Goal: Information Seeking & Learning: Learn about a topic

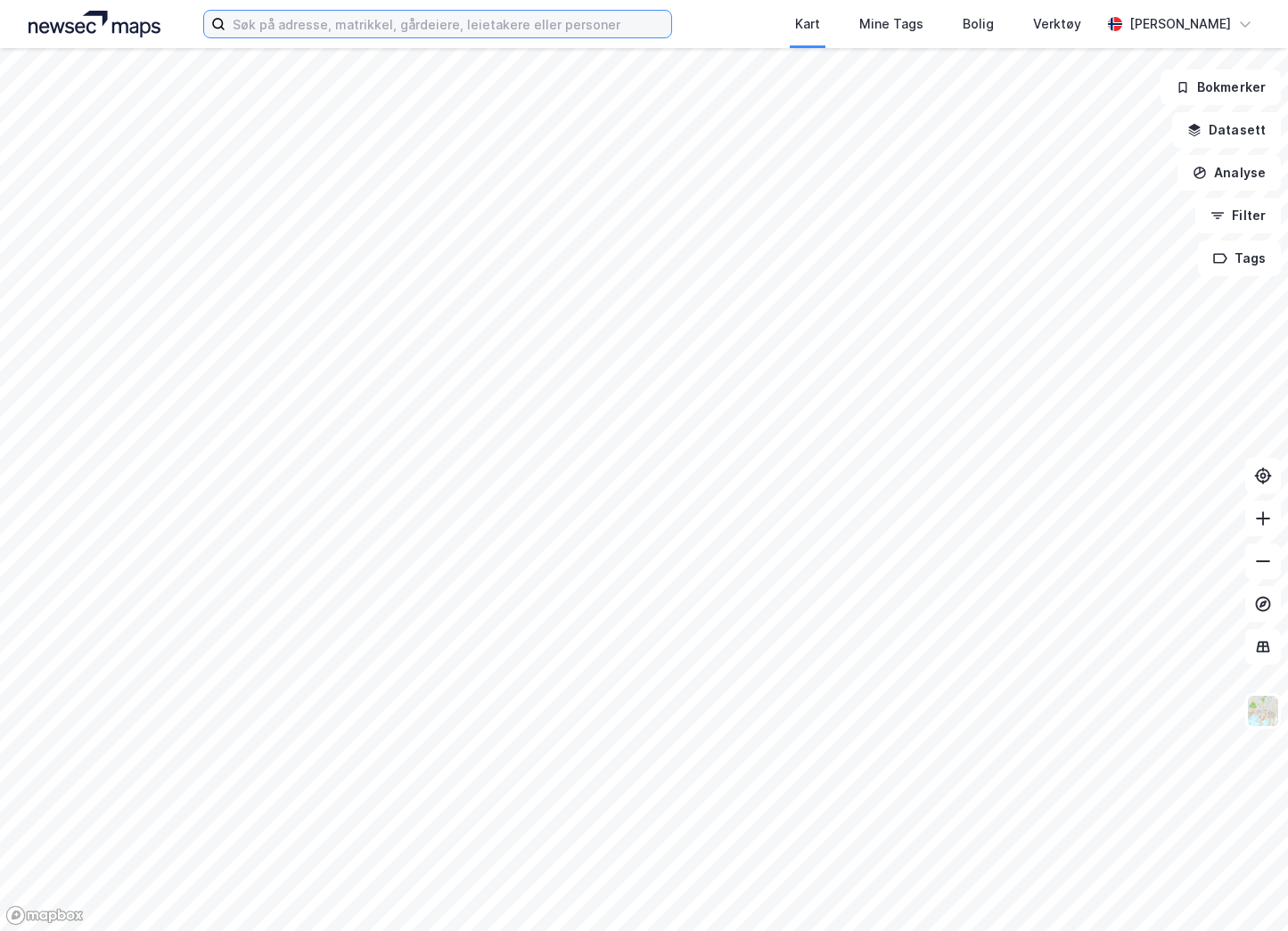
click at [341, 29] on input at bounding box center [448, 24] width 446 height 27
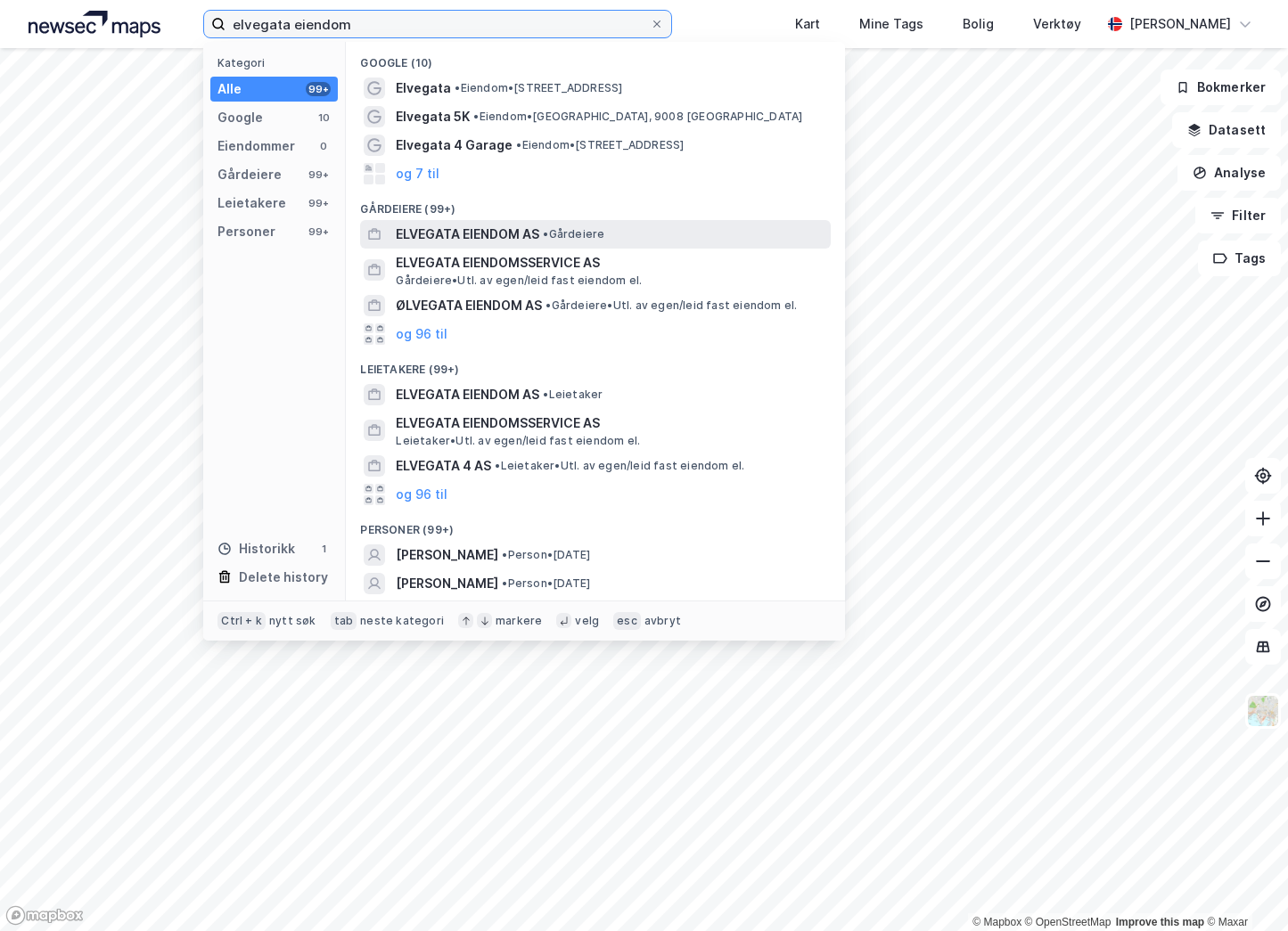
type input "elvegata eiendom"
click at [510, 229] on span "ELVEGATA EIENDOM AS" at bounding box center [467, 234] width 143 height 21
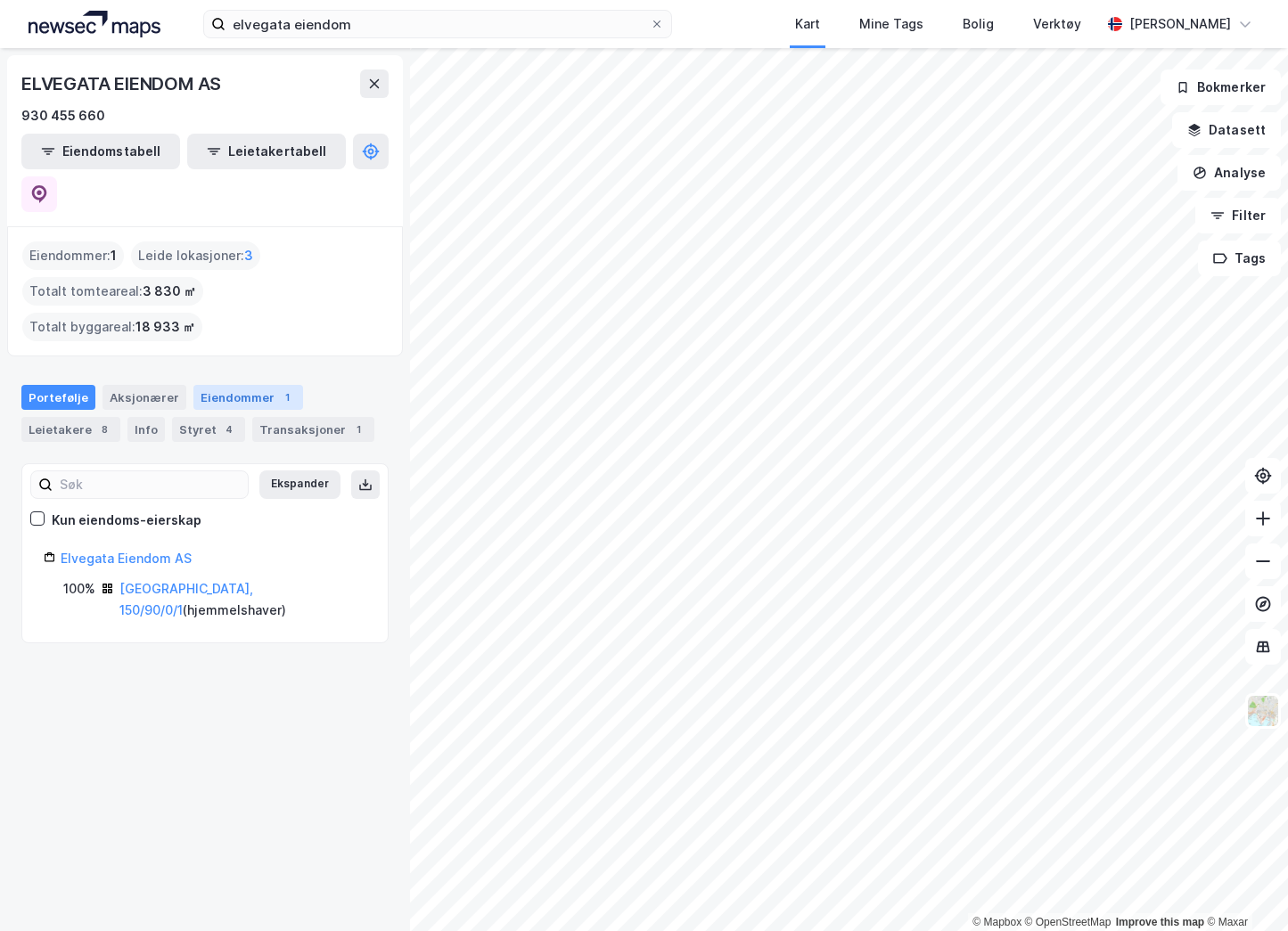
click at [227, 385] on div "Eiendommer 1" at bounding box center [248, 397] width 110 height 25
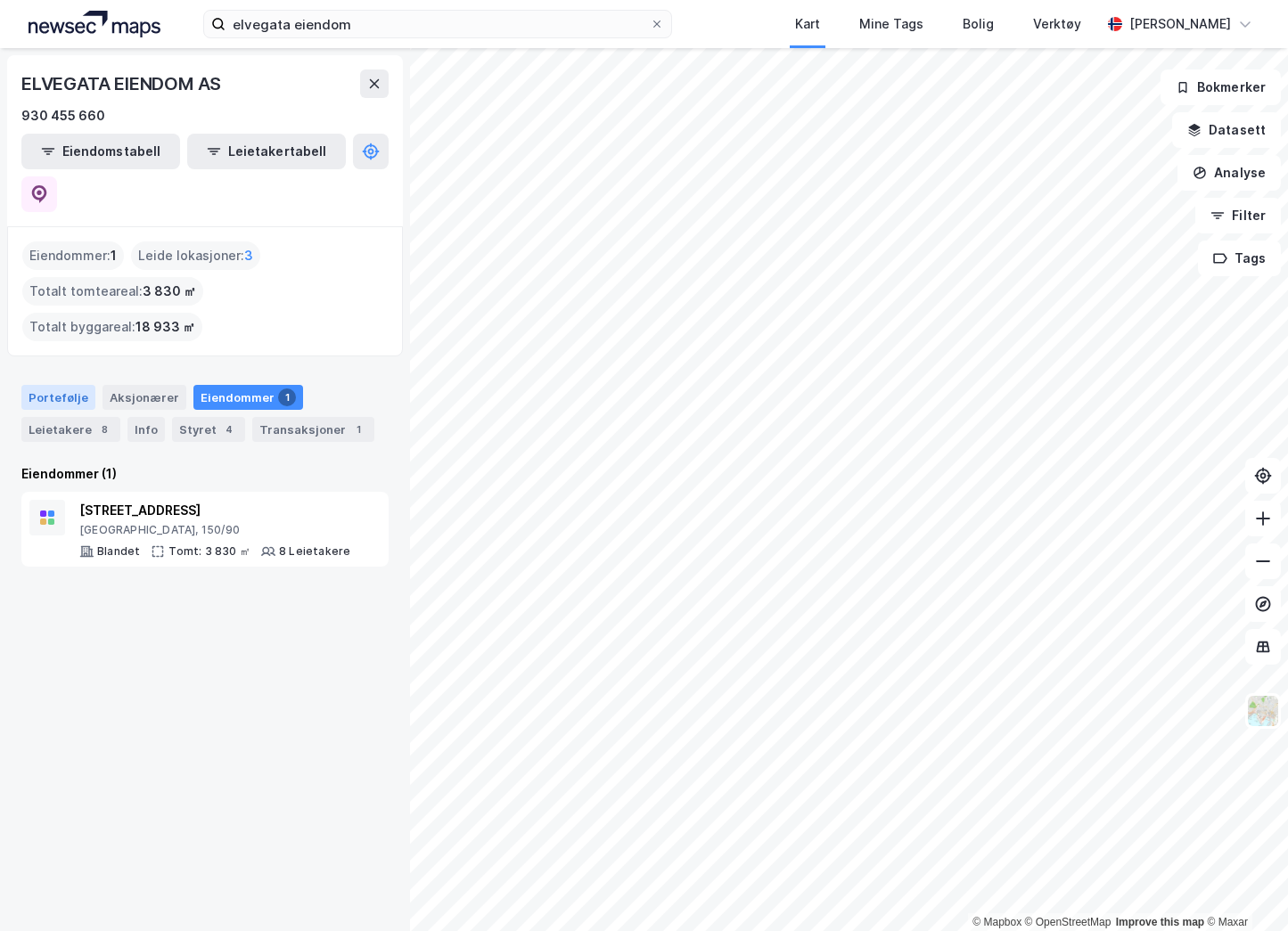
click at [33, 385] on div "Portefølje" at bounding box center [57, 397] width 74 height 25
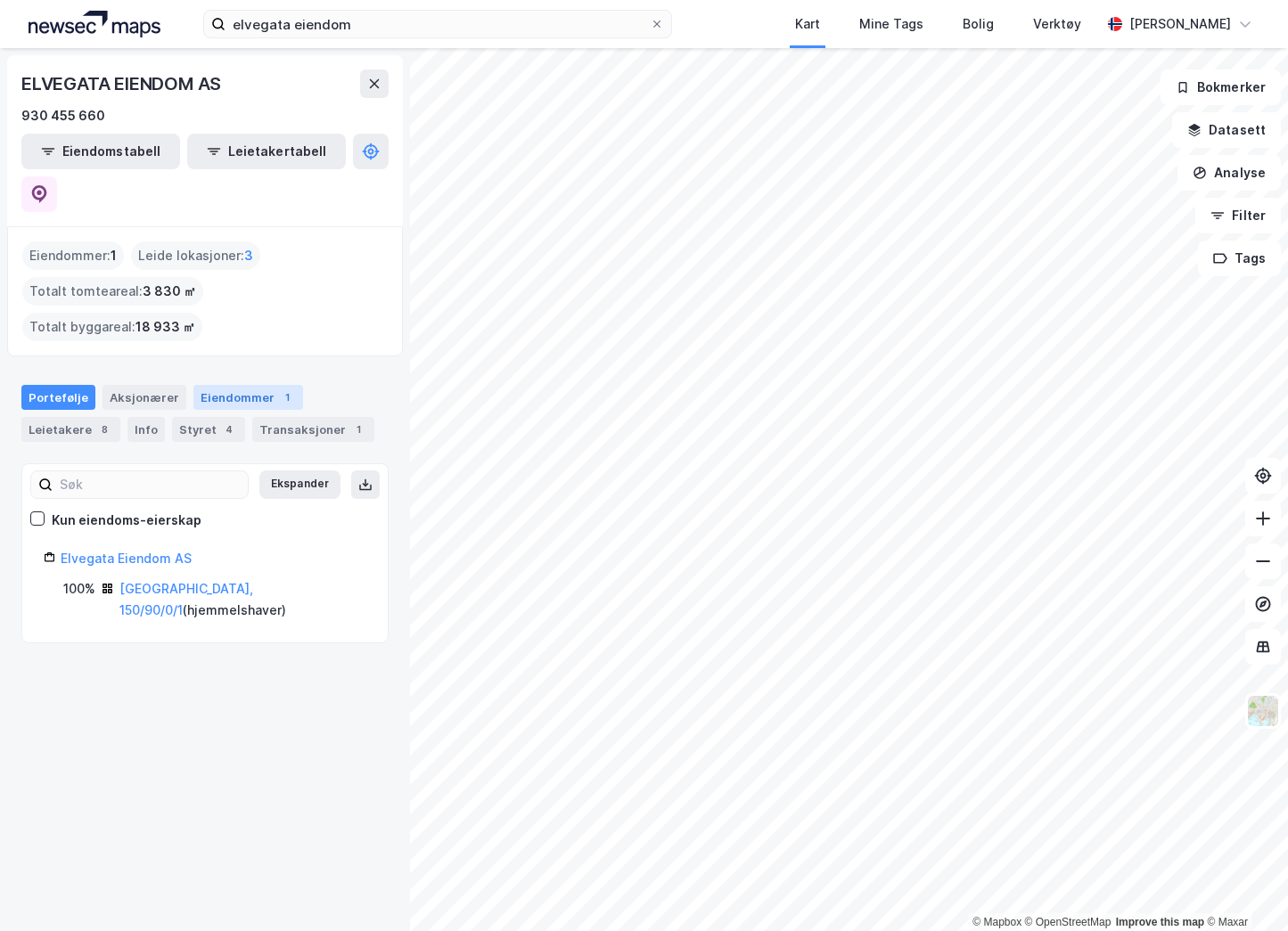
click at [234, 385] on div "Eiendommer 1" at bounding box center [248, 397] width 110 height 25
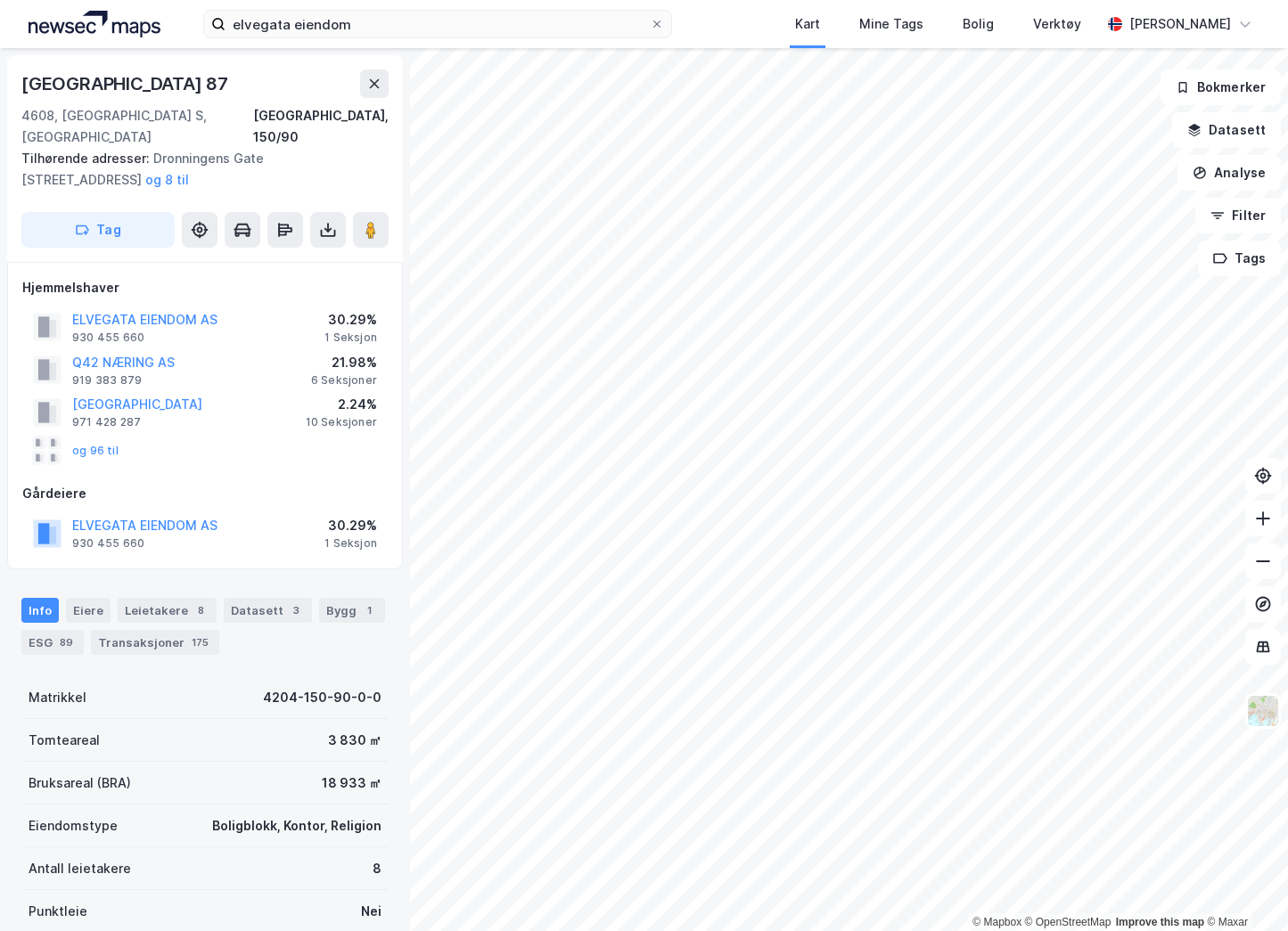
click at [154, 461] on div "Hjemmelshaver ELVEGATA EIENDOM AS 930 455 660 30.29% 1 Seksjon Q42 NÆRING AS 91…" at bounding box center [204, 415] width 366 height 277
click at [287, 483] on div "Gårdeiere" at bounding box center [204, 494] width 366 height 21
click at [234, 598] on div "Datasett 3" at bounding box center [267, 610] width 88 height 25
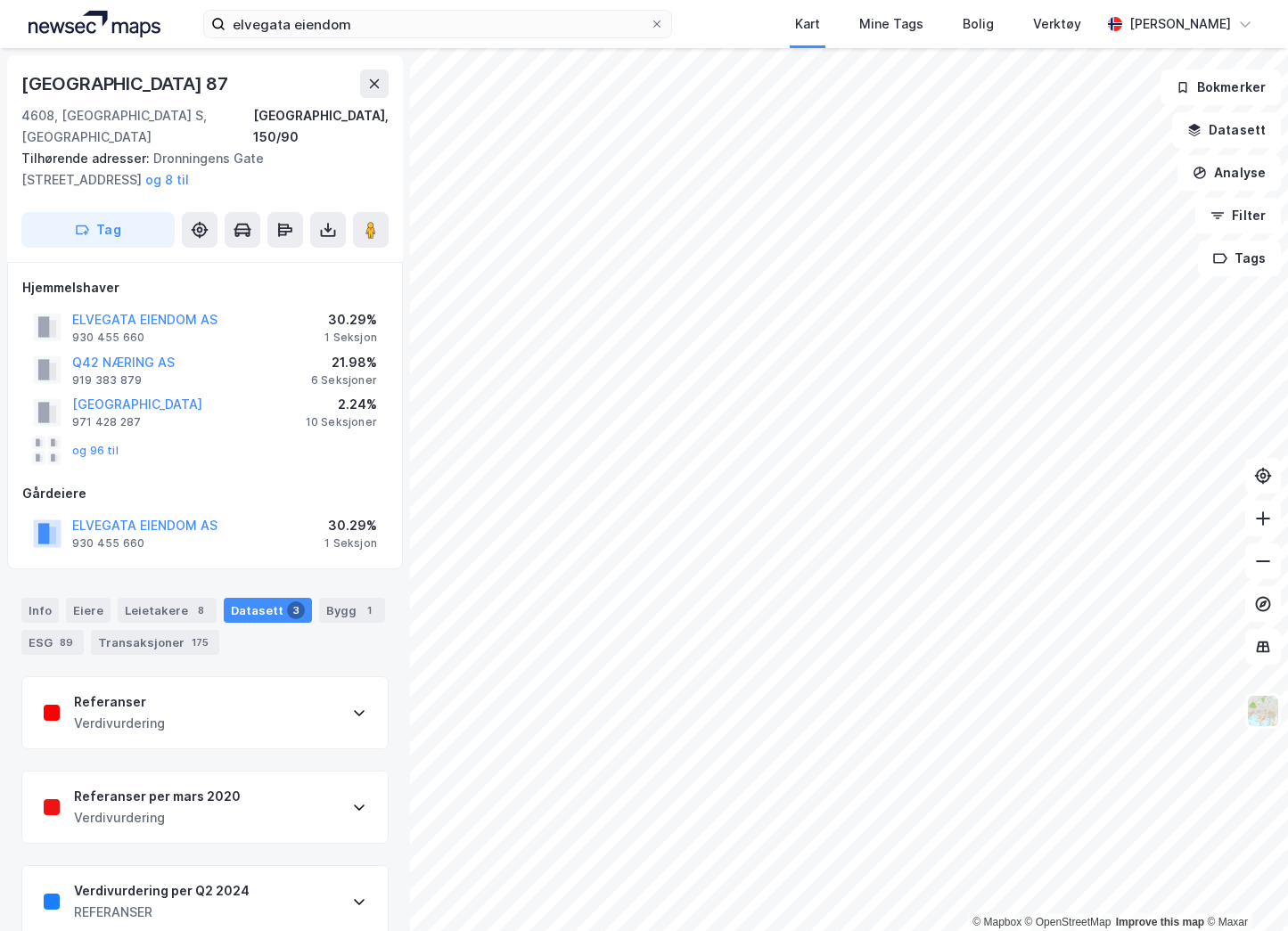
click at [295, 713] on div "Referanser Verdivurdering" at bounding box center [204, 712] width 366 height 72
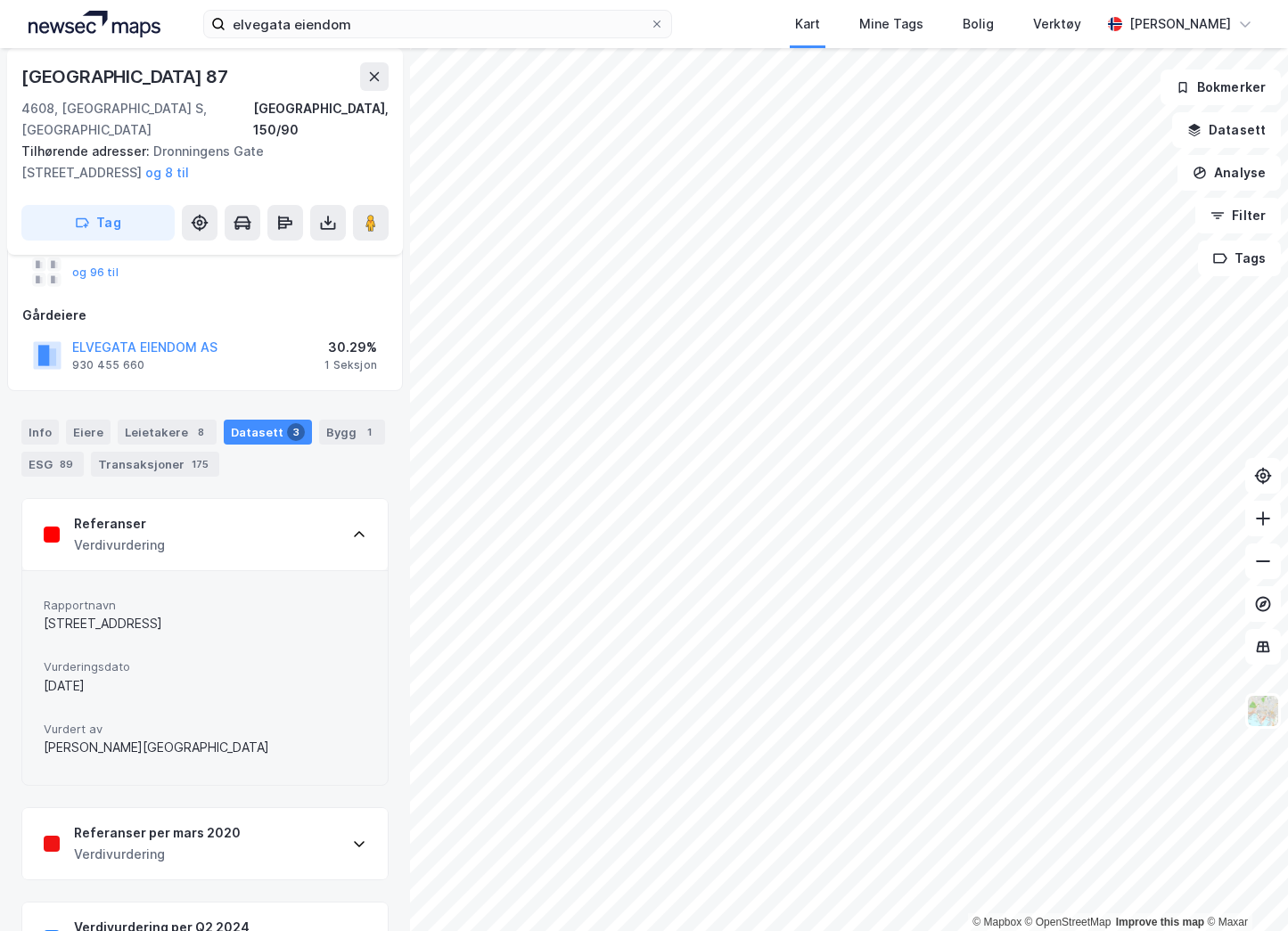
click at [265, 532] on div "Referanser Verdivurdering" at bounding box center [204, 535] width 366 height 72
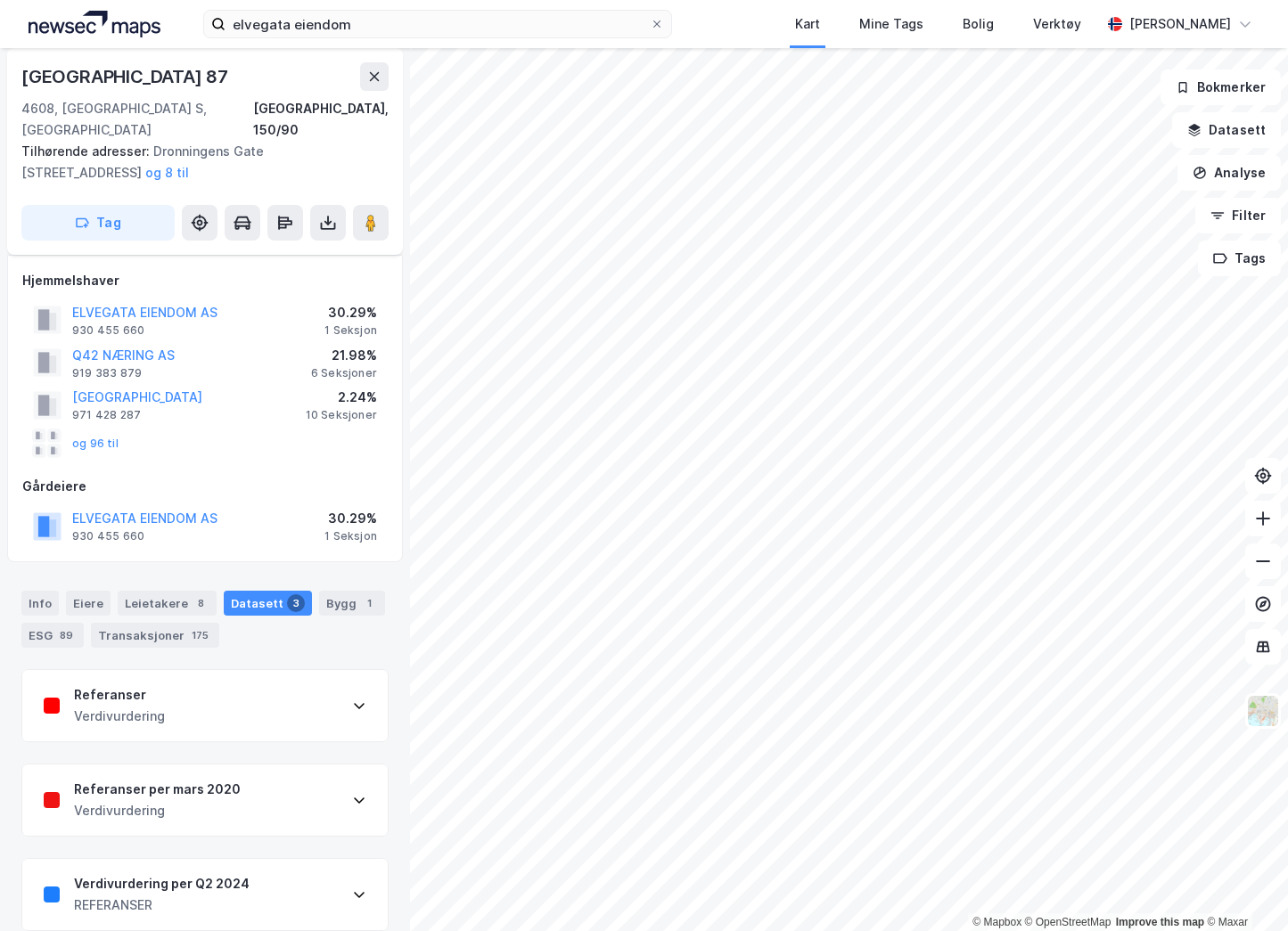
click at [282, 784] on div "Referanser per mars 2020 Verdivurdering" at bounding box center [204, 800] width 366 height 72
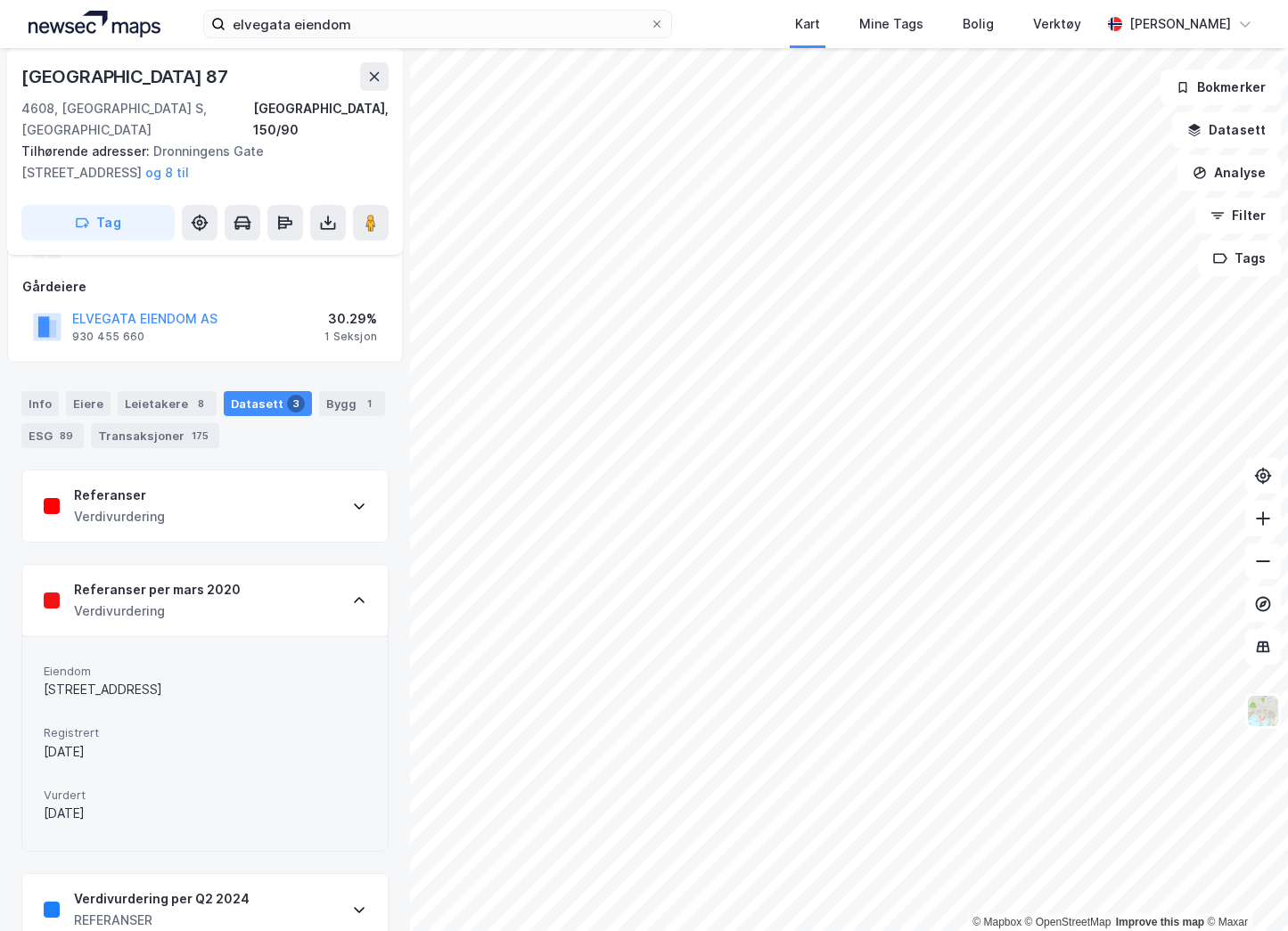
scroll to position [222, 0]
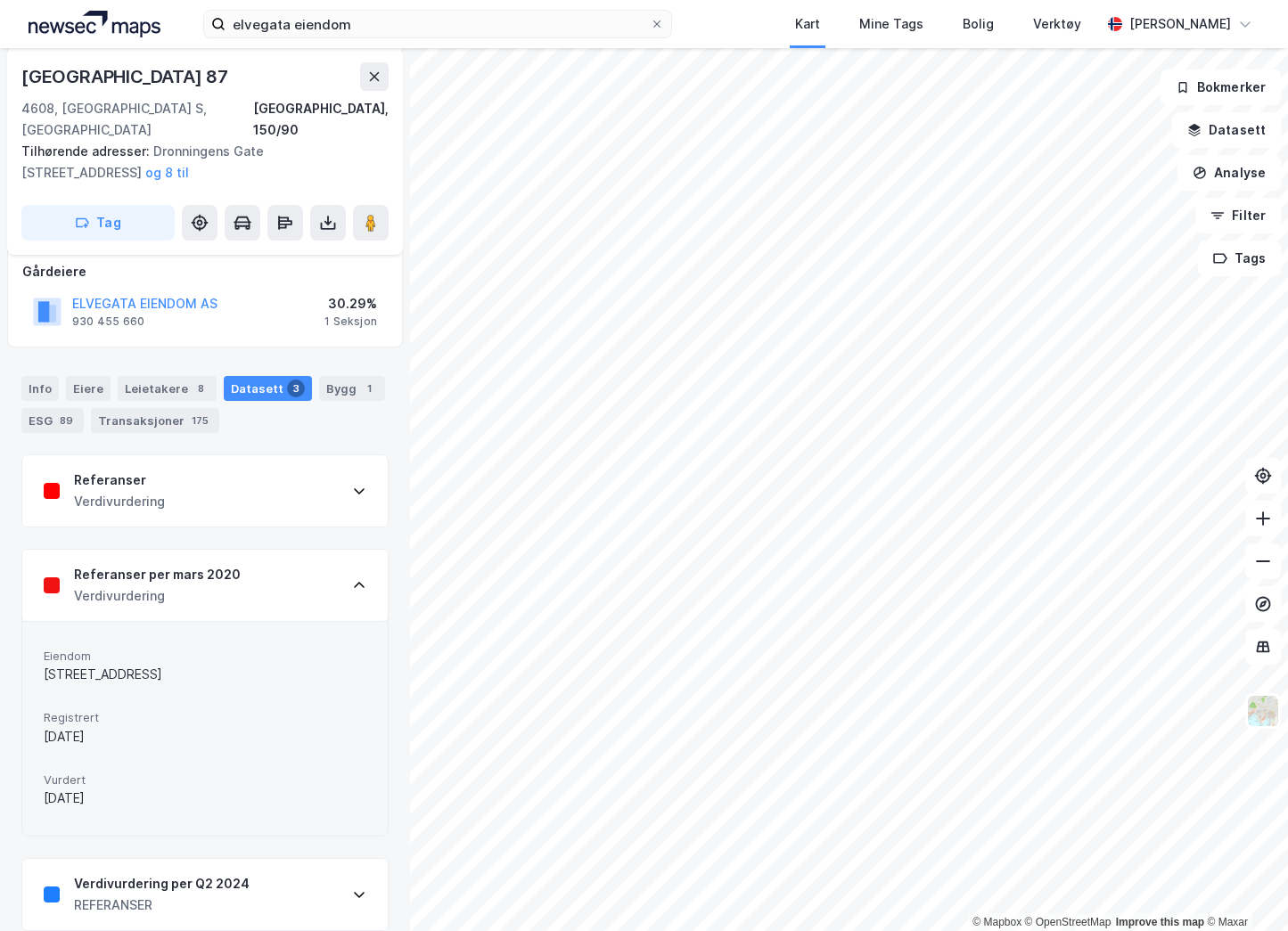
click at [290, 560] on div "Referanser per mars 2020 Verdivurdering" at bounding box center [204, 585] width 366 height 72
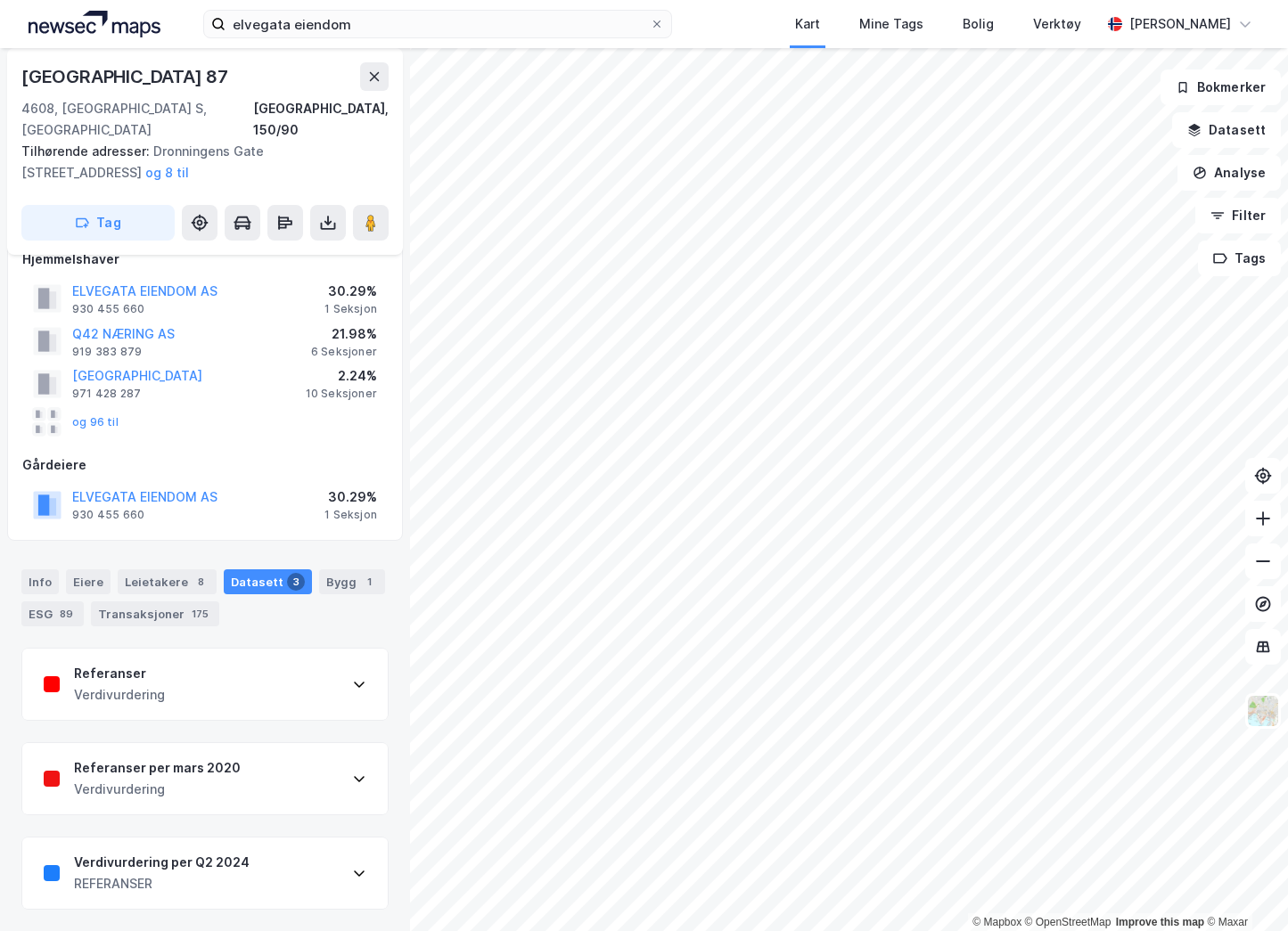
scroll to position [7, 0]
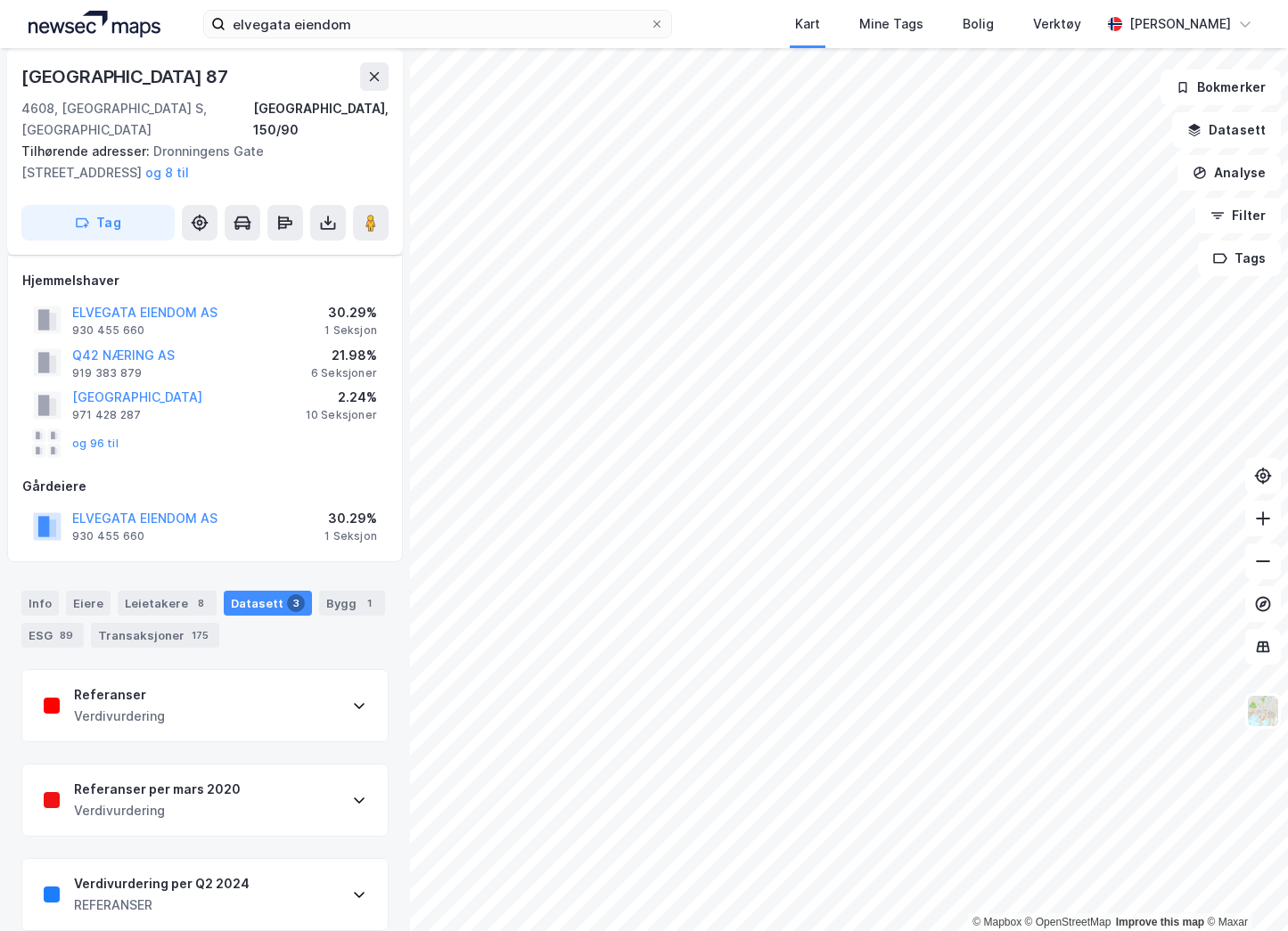
click at [274, 862] on div "Verdivurdering per Q2 2024 REFERANSER" at bounding box center [204, 895] width 366 height 72
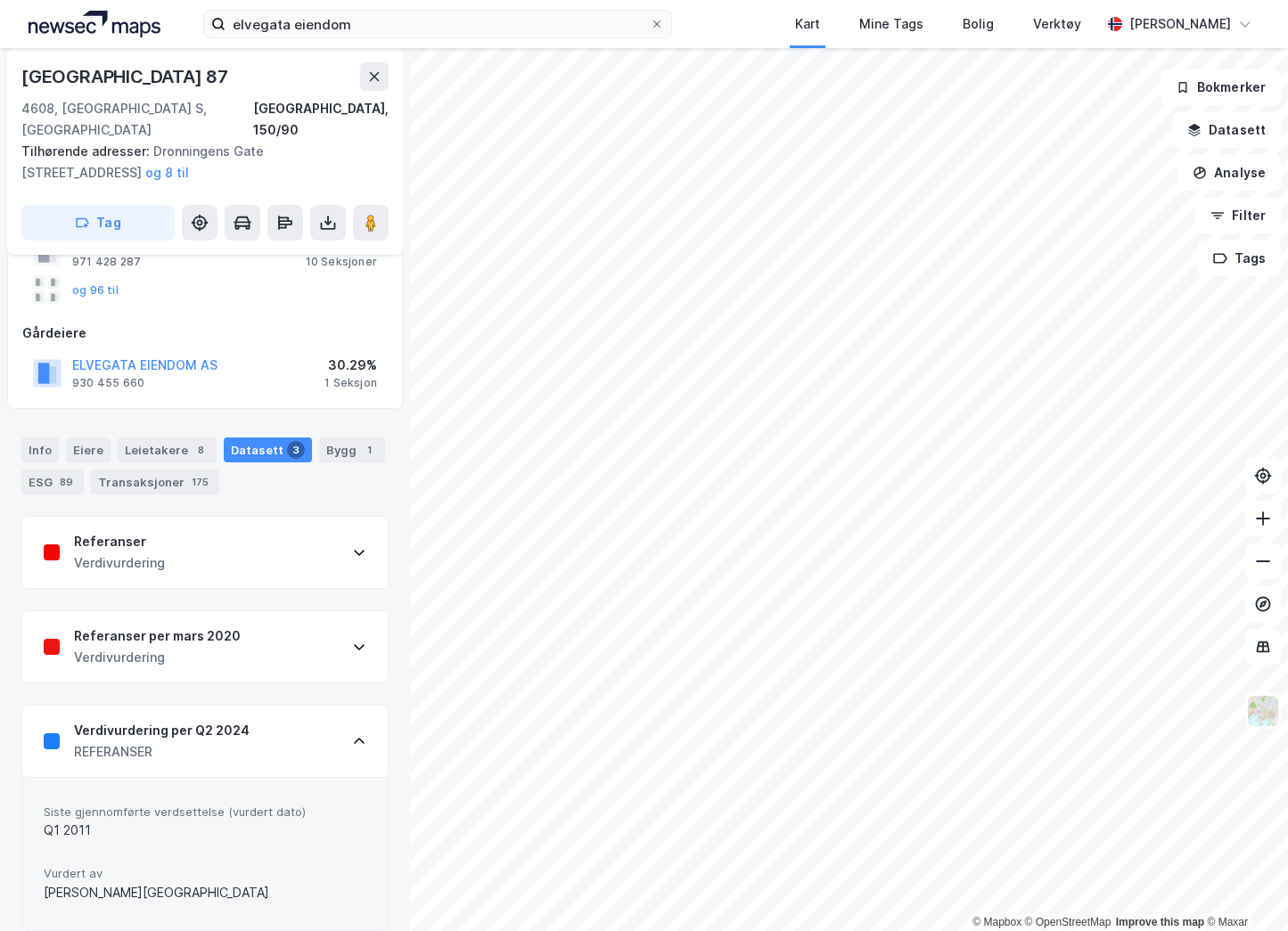
click at [283, 706] on div "Verdivurdering per Q2 2024 REFERANSER" at bounding box center [204, 741] width 366 height 72
